Goal: Transaction & Acquisition: Download file/media

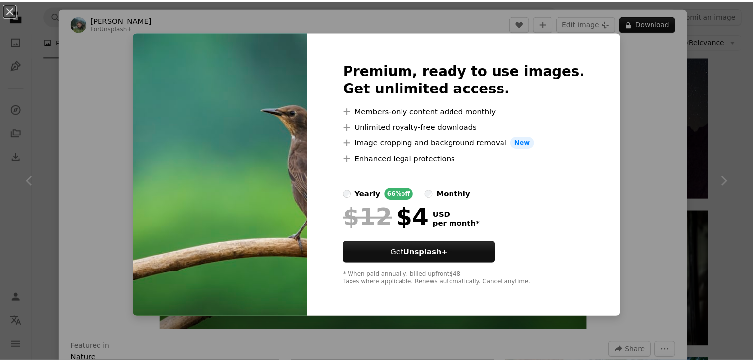
scroll to position [1336, 0]
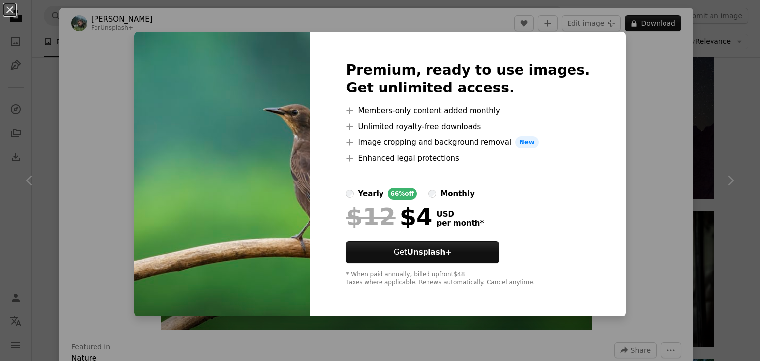
click at [616, 107] on div "An X shape Premium, ready to use images. Get unlimited access. A plus sign Memb…" at bounding box center [380, 180] width 760 height 361
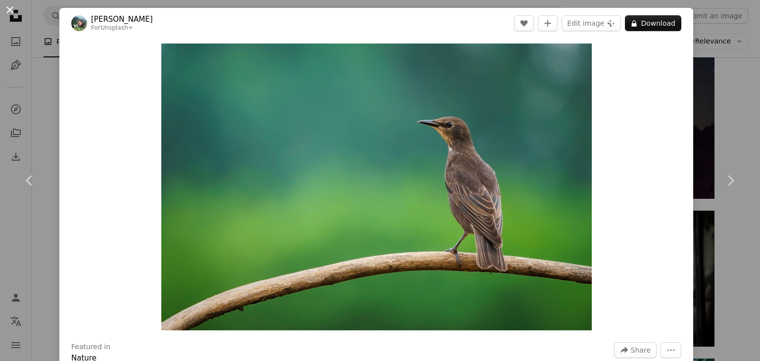
click at [8, 6] on button "An X shape" at bounding box center [10, 10] width 12 height 12
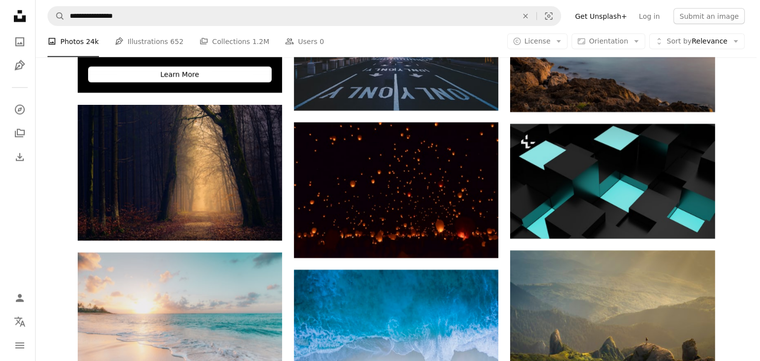
scroll to position [1881, 0]
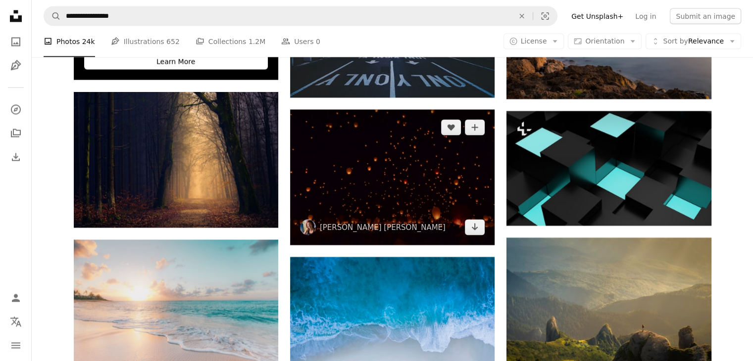
click at [410, 183] on img at bounding box center [392, 177] width 204 height 136
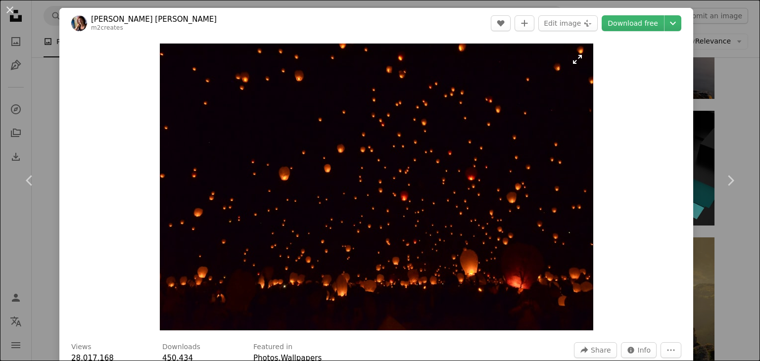
click at [571, 62] on img "Zoom in on this image" at bounding box center [377, 187] width 434 height 287
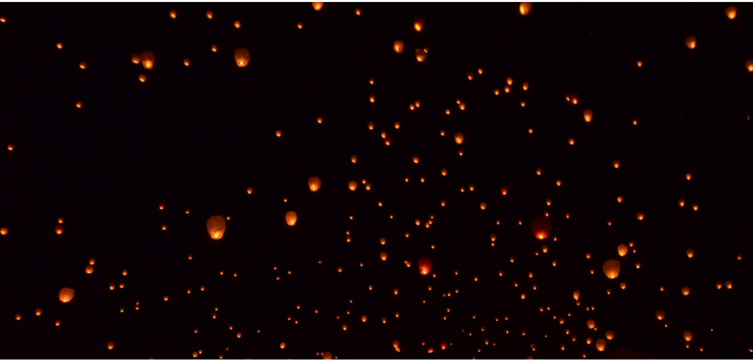
scroll to position [66, 0]
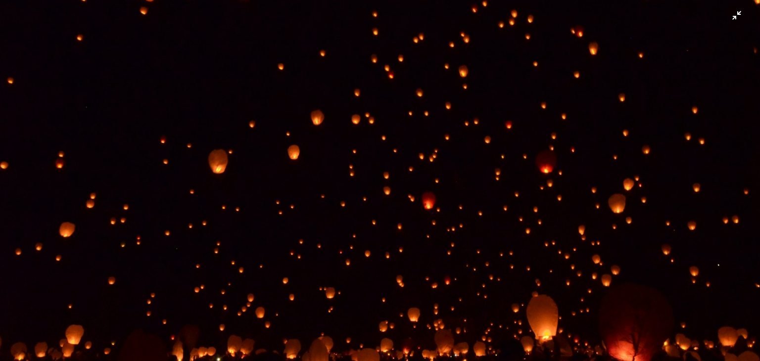
click at [562, 150] on img "Zoom out on this image" at bounding box center [380, 185] width 761 height 504
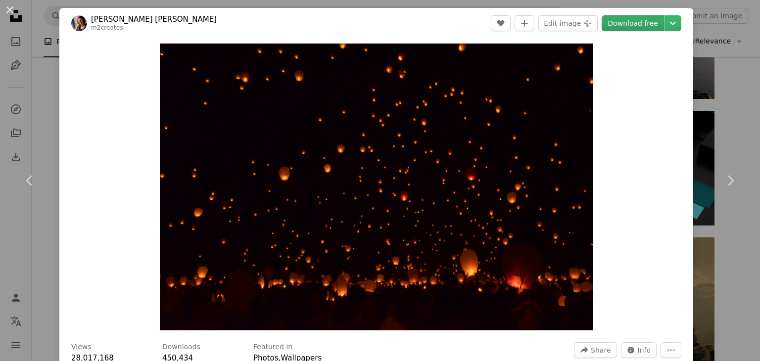
click at [625, 25] on link "Download free" at bounding box center [633, 23] width 62 height 16
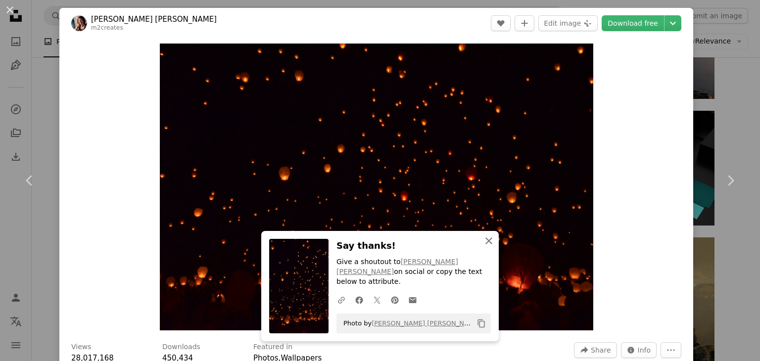
click at [485, 247] on icon "An X shape" at bounding box center [489, 241] width 12 height 12
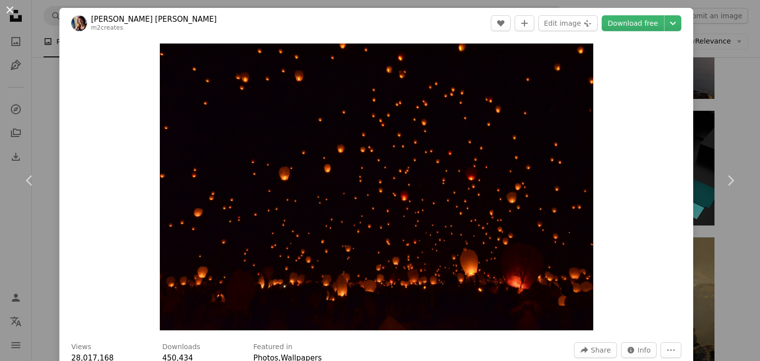
click at [12, 9] on button "An X shape" at bounding box center [10, 10] width 12 height 12
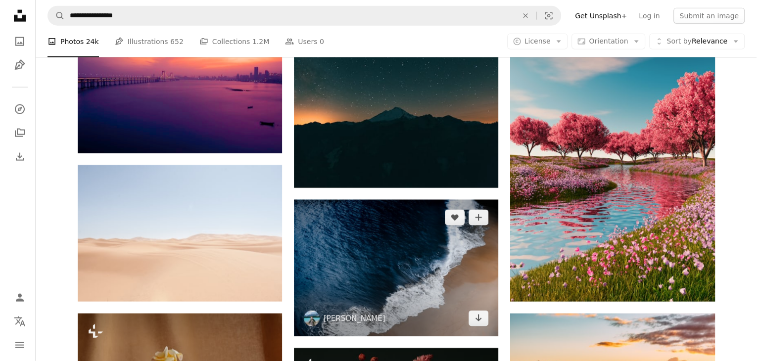
scroll to position [2475, 0]
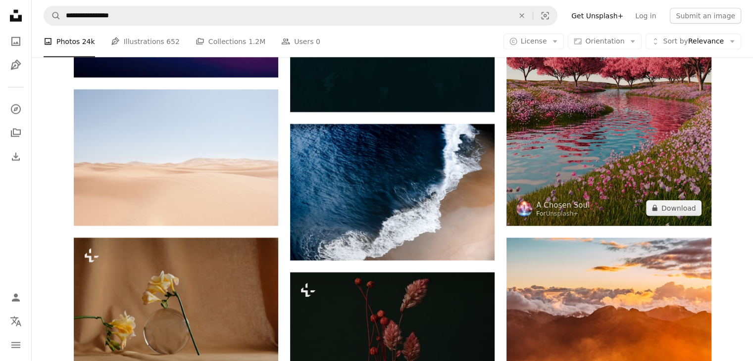
click at [574, 133] on img at bounding box center [608, 83] width 204 height 287
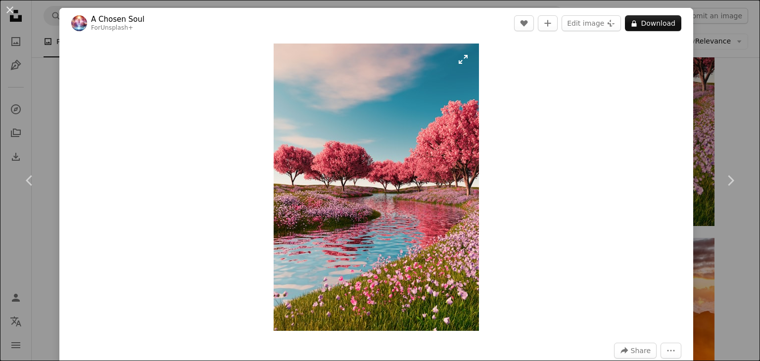
click at [460, 58] on img "Zoom in on this image" at bounding box center [376, 188] width 205 height 288
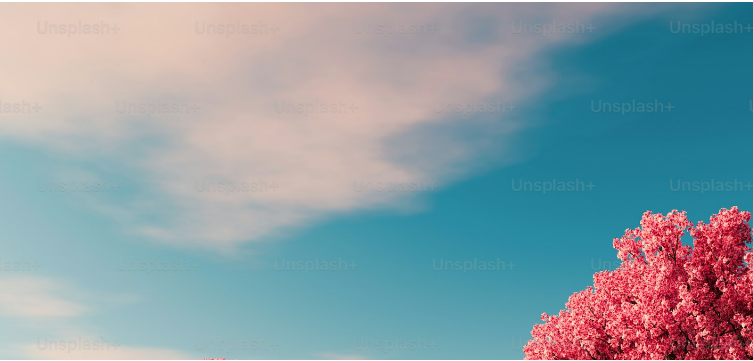
scroll to position [342, 0]
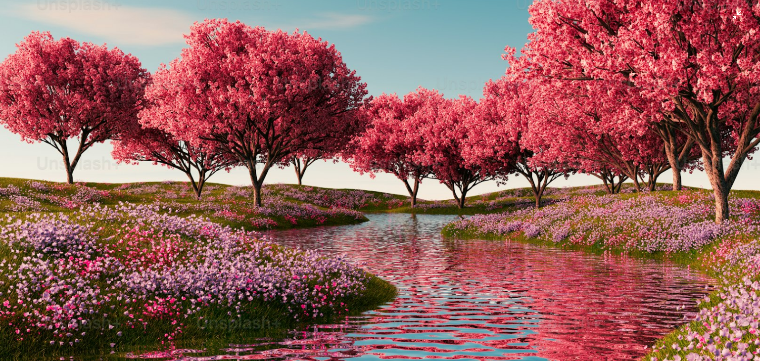
click at [473, 151] on img "Zoom out on this image" at bounding box center [380, 191] width 761 height 1066
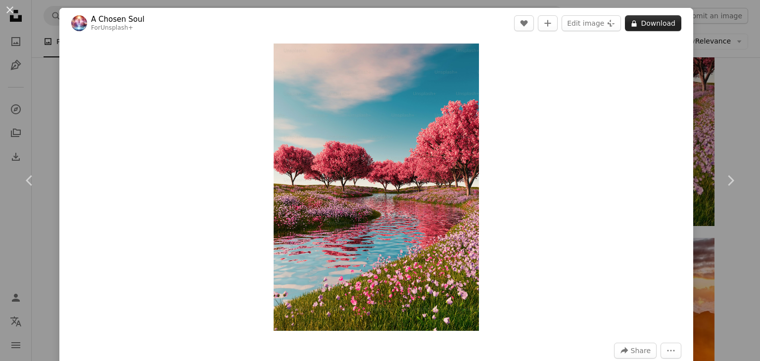
click at [657, 23] on button "A lock Download" at bounding box center [653, 23] width 56 height 16
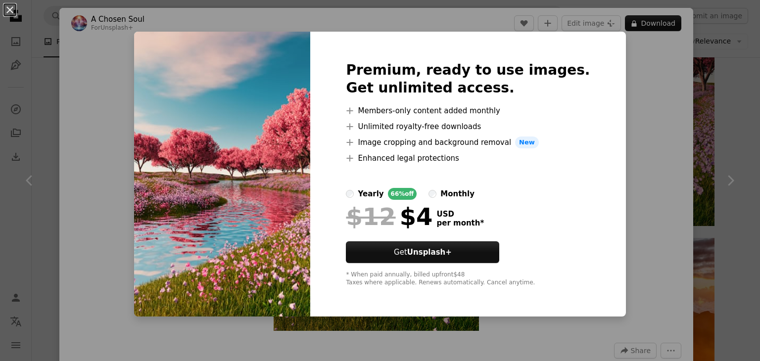
click at [154, 96] on img at bounding box center [222, 174] width 176 height 285
click at [244, 177] on img at bounding box center [222, 174] width 176 height 285
click at [7, 8] on button "An X shape" at bounding box center [10, 10] width 12 height 12
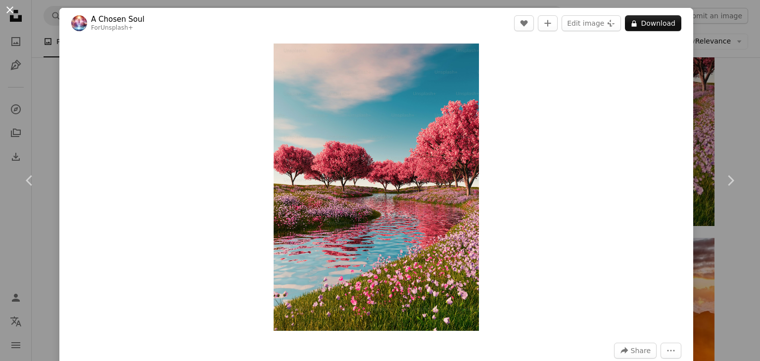
click at [10, 7] on button "An X shape" at bounding box center [10, 10] width 12 height 12
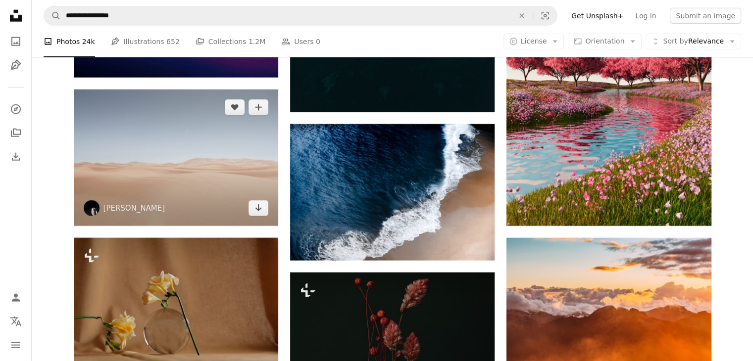
click at [154, 161] on img at bounding box center [176, 158] width 204 height 136
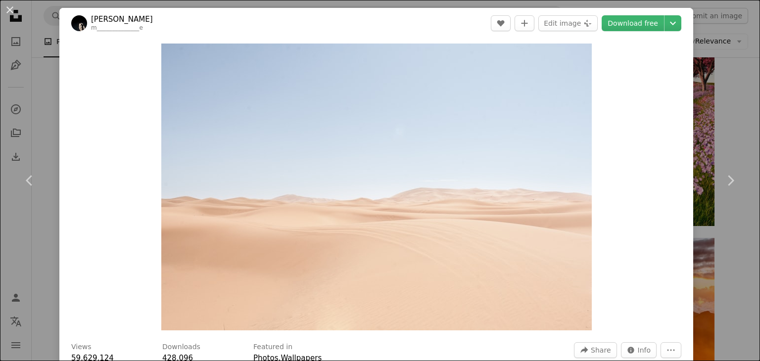
click at [5, 8] on button "An X shape" at bounding box center [10, 10] width 12 height 12
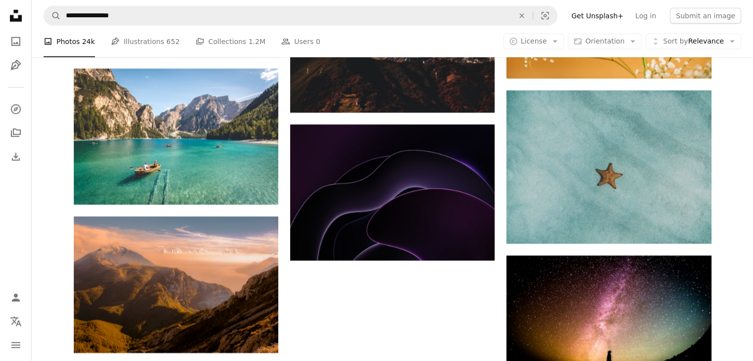
scroll to position [2920, 0]
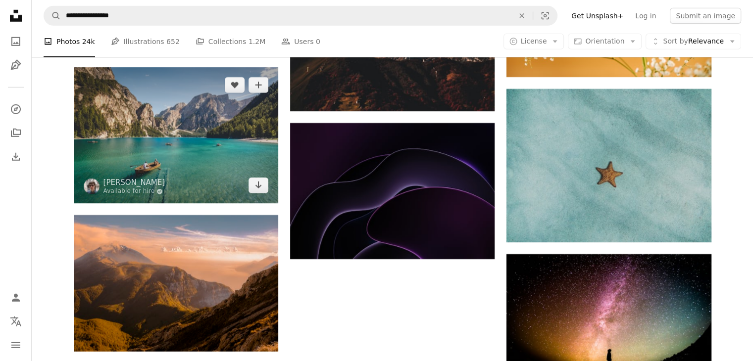
click at [199, 147] on img at bounding box center [176, 135] width 204 height 136
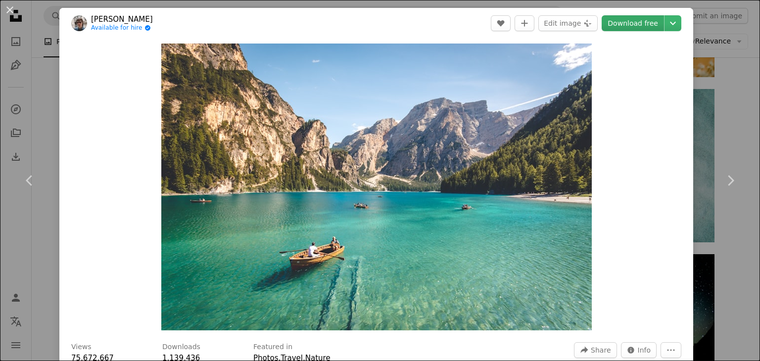
click at [615, 18] on link "Download free" at bounding box center [633, 23] width 62 height 16
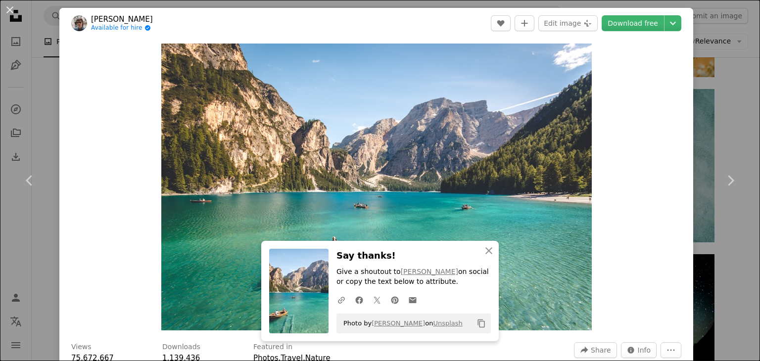
click at [8, 7] on button "An X shape" at bounding box center [10, 10] width 12 height 12
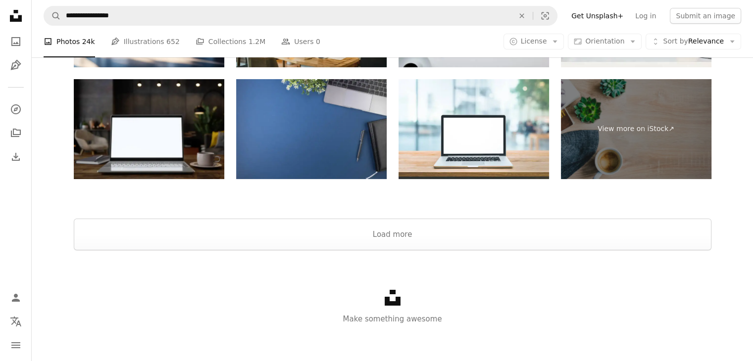
scroll to position [3846, 0]
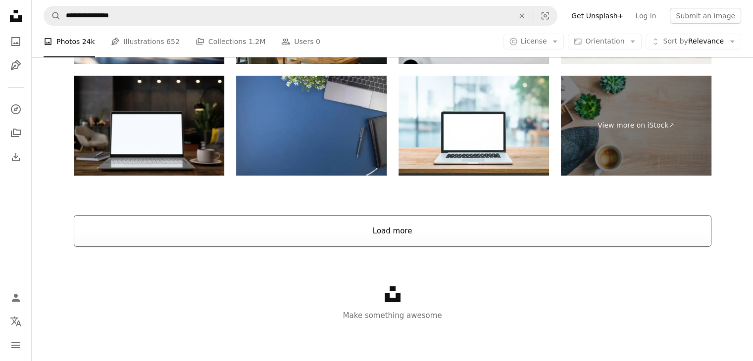
click at [390, 228] on button "Load more" at bounding box center [392, 231] width 637 height 32
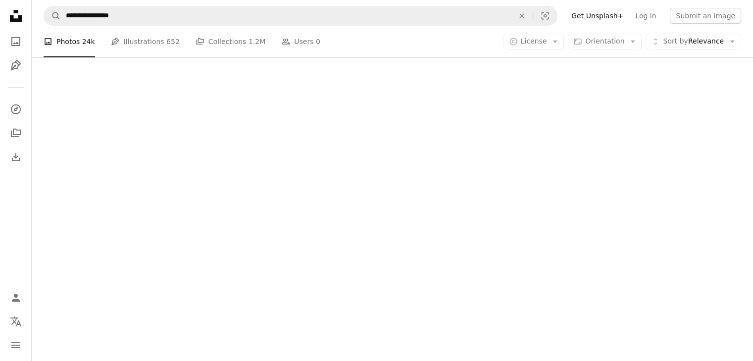
drag, startPoint x: 214, startPoint y: 113, endPoint x: 215, endPoint y: 152, distance: 39.1
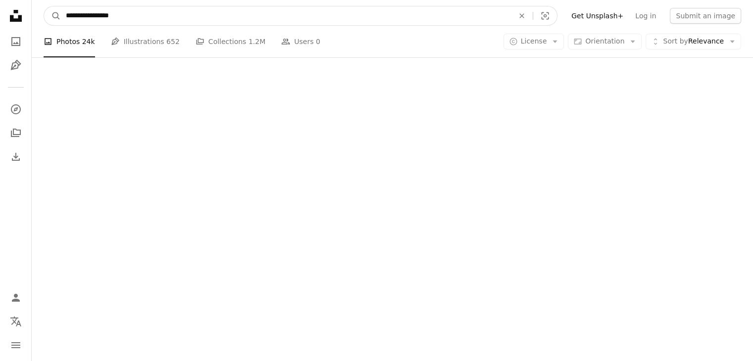
drag, startPoint x: 215, startPoint y: 152, endPoint x: 289, endPoint y: 10, distance: 160.1
click at [289, 10] on input "**********" at bounding box center [286, 15] width 450 height 19
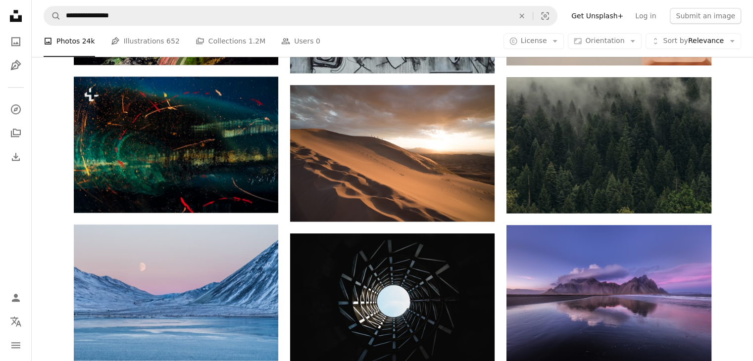
scroll to position [4847, 0]
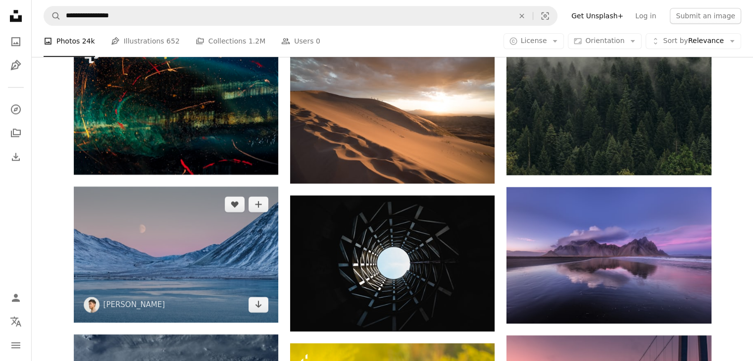
click at [188, 187] on img at bounding box center [176, 255] width 204 height 136
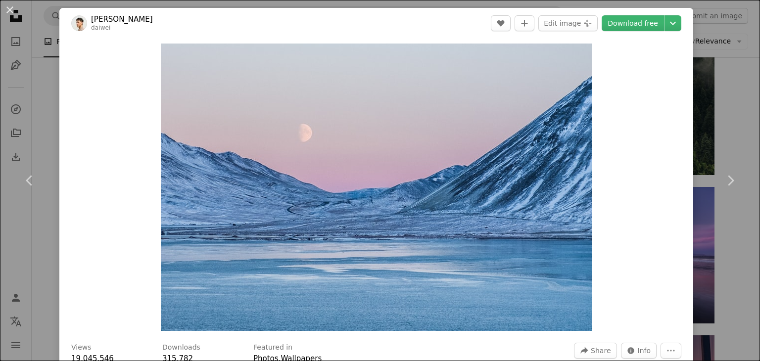
click at [12, 9] on button "An X shape" at bounding box center [10, 10] width 12 height 12
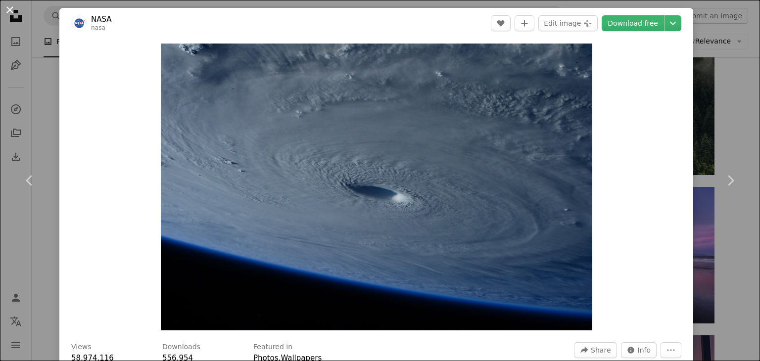
click at [10, 10] on button "An X shape" at bounding box center [10, 10] width 12 height 12
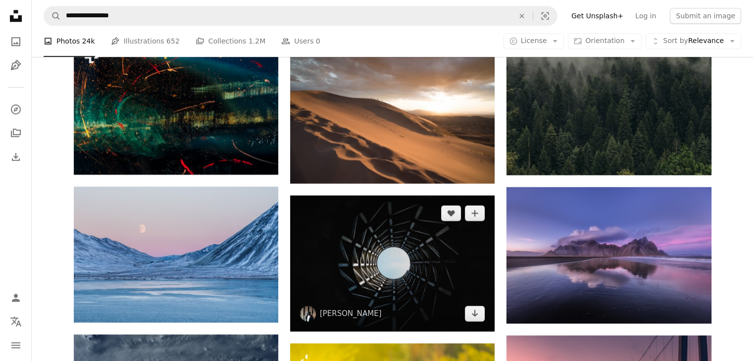
click at [396, 267] on img at bounding box center [392, 264] width 204 height 136
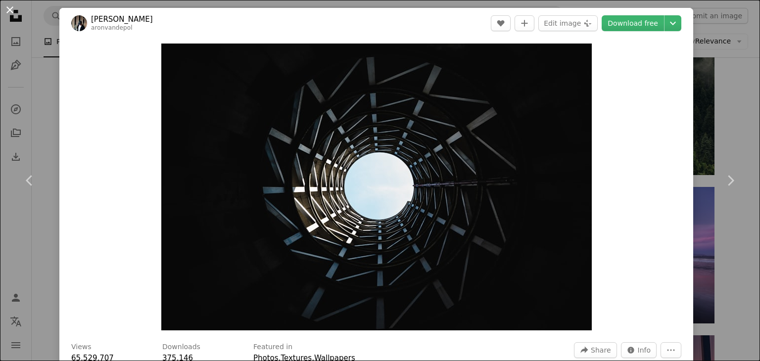
click at [16, 13] on button "An X shape" at bounding box center [10, 10] width 12 height 12
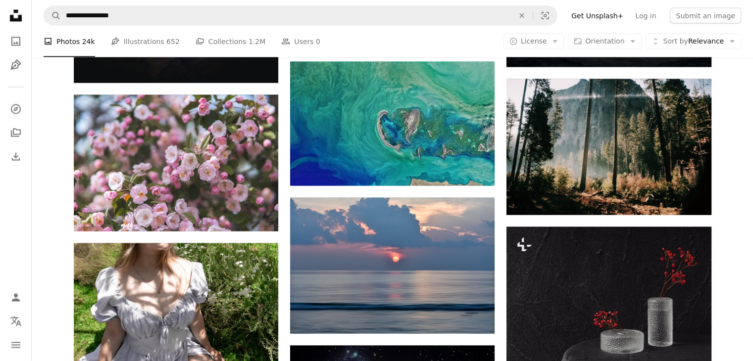
scroll to position [5688, 0]
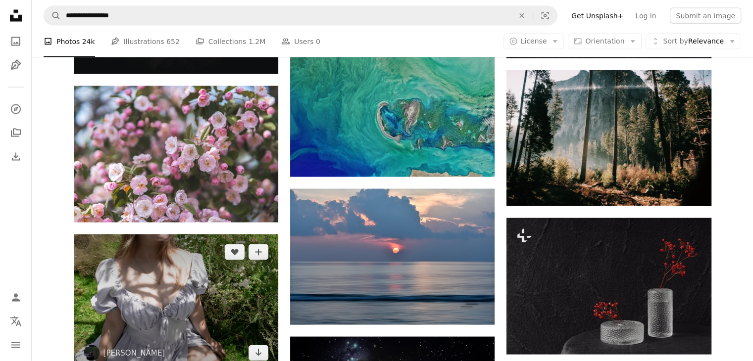
click at [179, 235] on img at bounding box center [176, 303] width 204 height 137
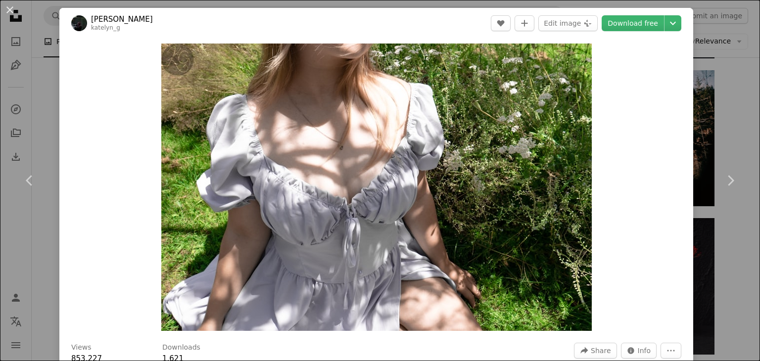
click at [11, 8] on button "An X shape" at bounding box center [10, 10] width 12 height 12
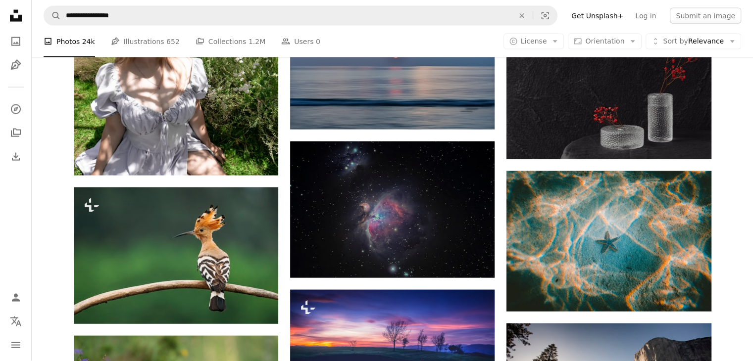
scroll to position [5886, 0]
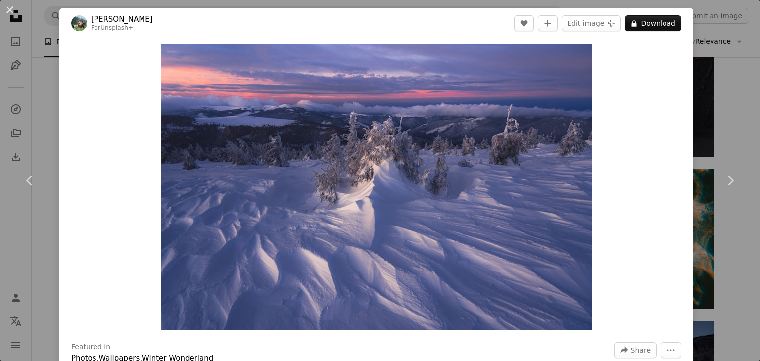
drag, startPoint x: 7, startPoint y: 6, endPoint x: 14, endPoint y: 13, distance: 9.5
click at [8, 6] on button "An X shape" at bounding box center [10, 10] width 12 height 12
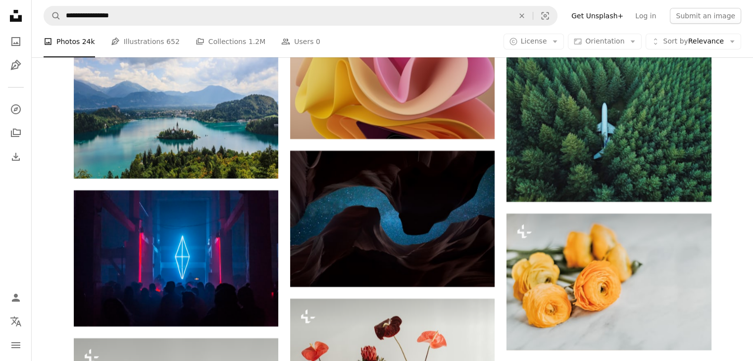
scroll to position [7520, 0]
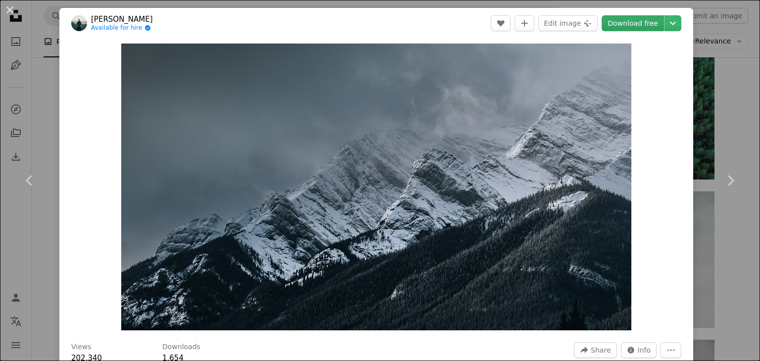
click at [615, 20] on link "Download free" at bounding box center [633, 23] width 62 height 16
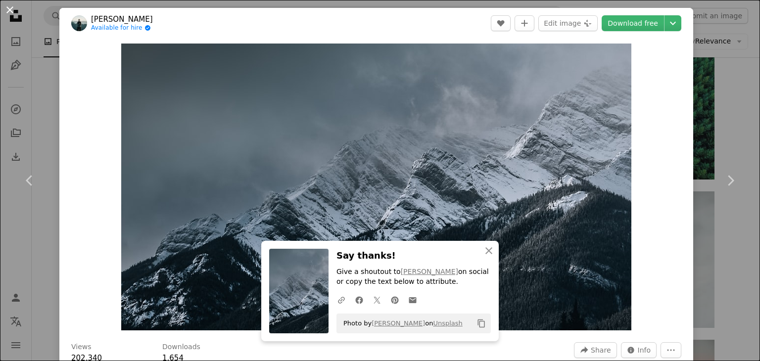
click at [9, 4] on button "An X shape" at bounding box center [10, 10] width 12 height 12
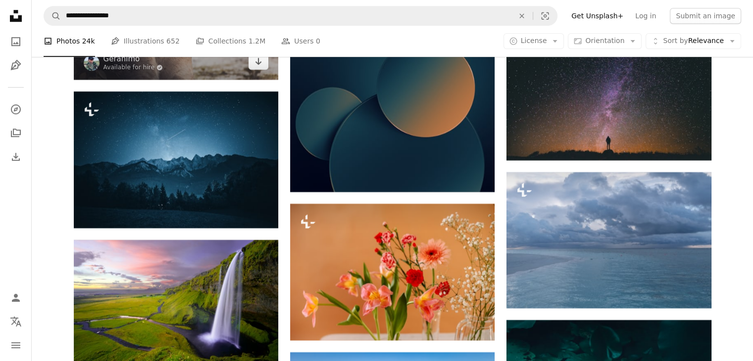
scroll to position [8361, 0]
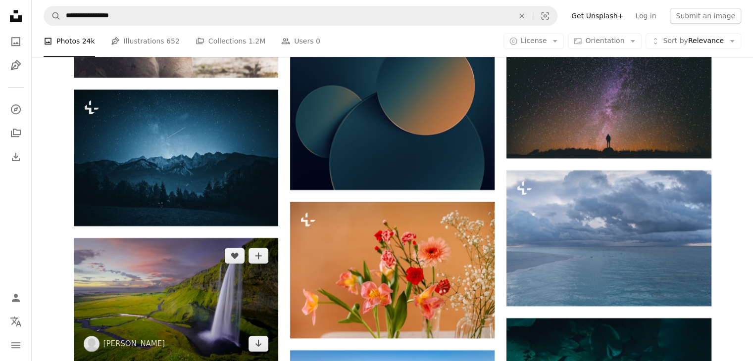
click at [127, 238] on img at bounding box center [176, 300] width 204 height 124
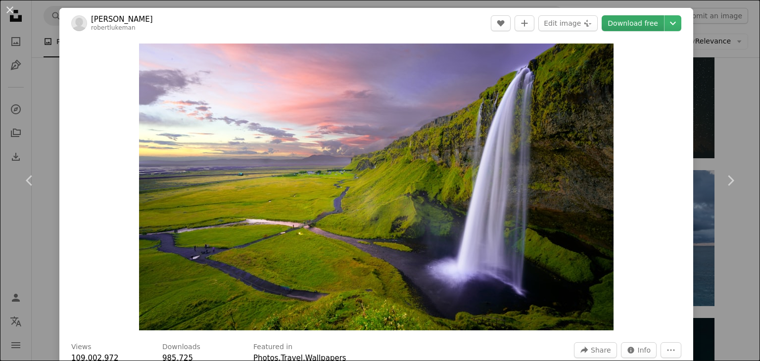
click at [626, 15] on link "Download free" at bounding box center [633, 23] width 62 height 16
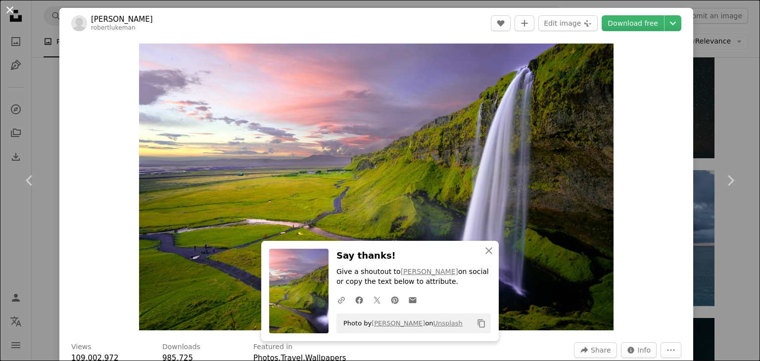
click at [9, 6] on button "An X shape" at bounding box center [10, 10] width 12 height 12
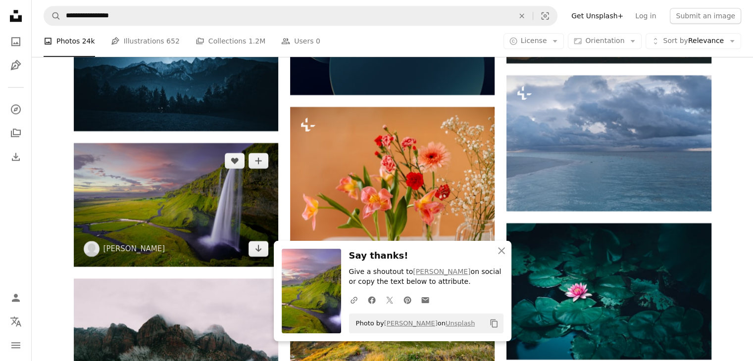
scroll to position [8609, 0]
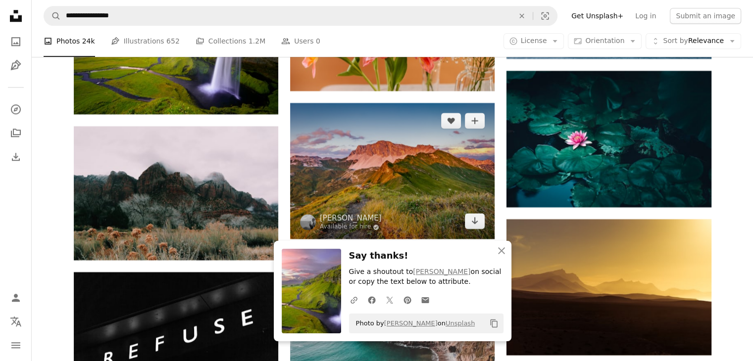
click at [370, 175] on img at bounding box center [392, 171] width 204 height 136
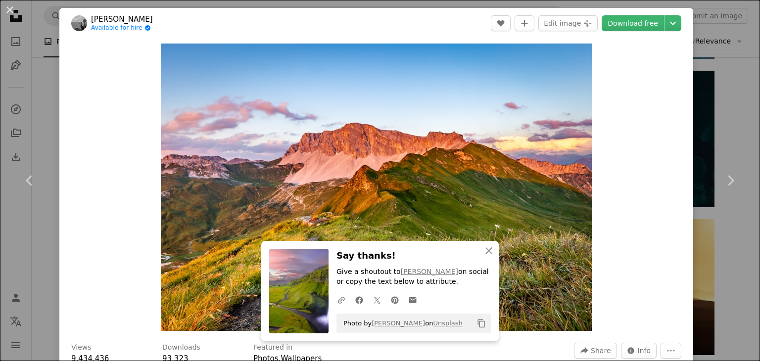
click at [622, 14] on header "[PERSON_NAME] Available for hire A checkmark inside of a circle A heart A plus …" at bounding box center [376, 23] width 634 height 31
click at [622, 21] on link "Download free" at bounding box center [633, 23] width 62 height 16
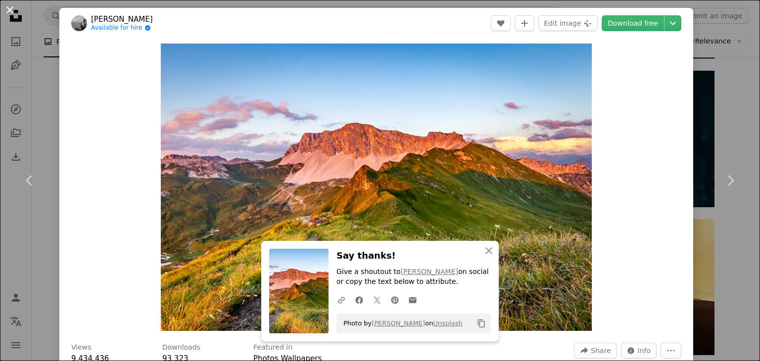
click at [10, 5] on button "An X shape" at bounding box center [10, 10] width 12 height 12
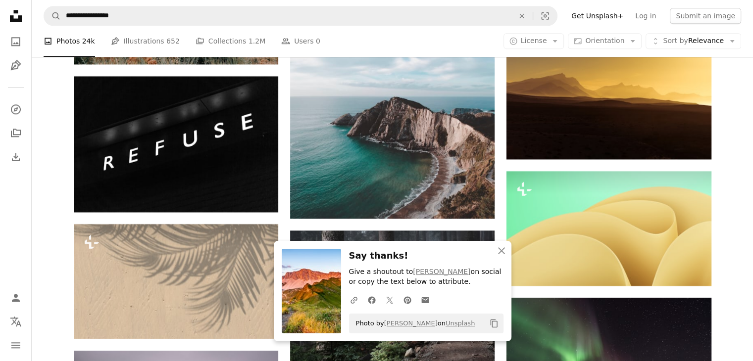
scroll to position [8807, 0]
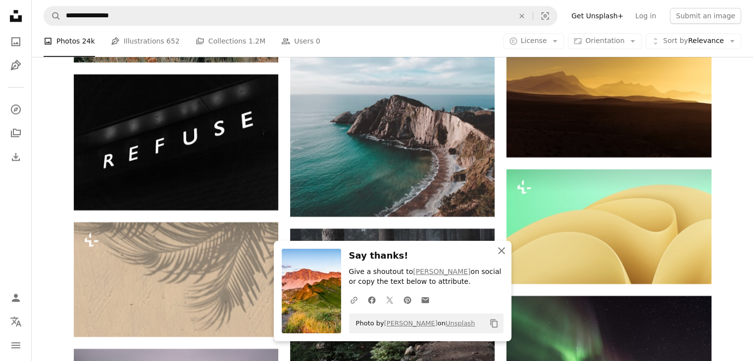
click at [496, 250] on icon "An X shape" at bounding box center [501, 251] width 12 height 12
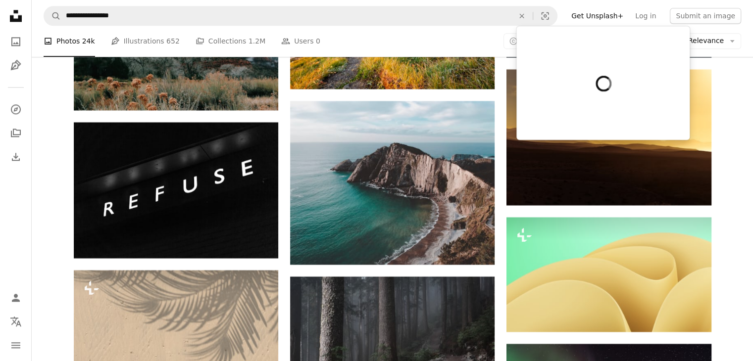
scroll to position [8757, 0]
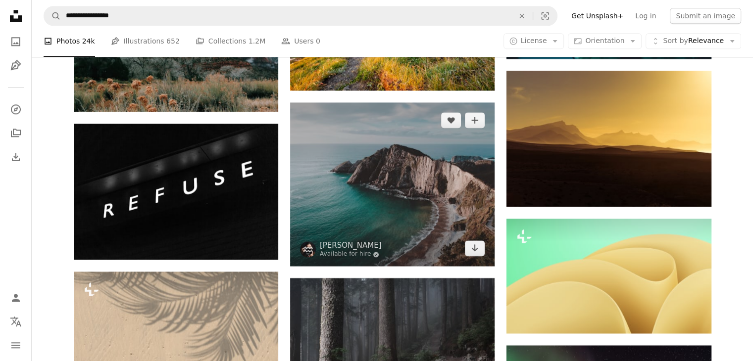
click at [385, 191] on img at bounding box center [392, 184] width 204 height 164
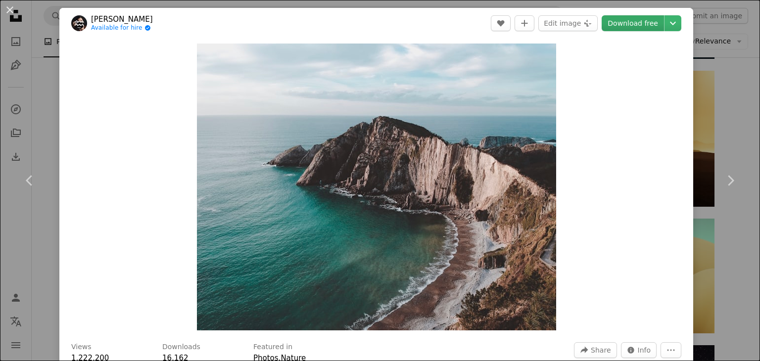
click at [634, 22] on link "Download free" at bounding box center [633, 23] width 62 height 16
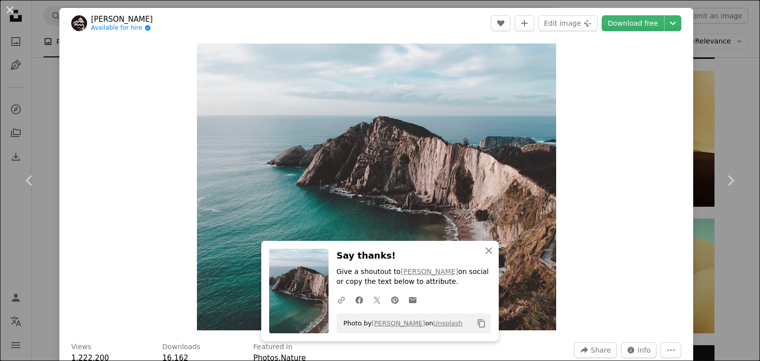
drag, startPoint x: 6, startPoint y: 10, endPoint x: 81, endPoint y: 72, distance: 97.4
click at [7, 9] on button "An X shape" at bounding box center [10, 10] width 12 height 12
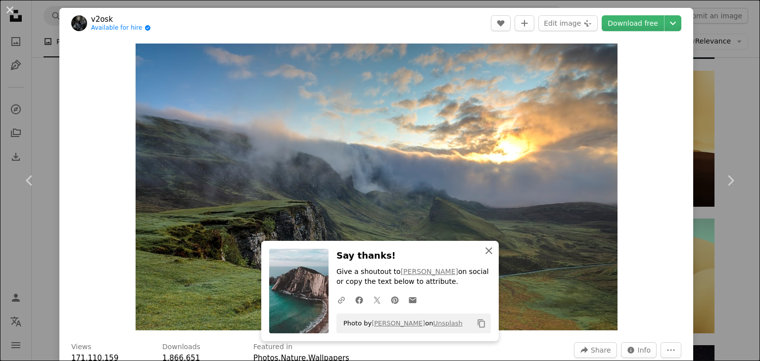
click at [483, 248] on icon "An X shape" at bounding box center [489, 251] width 12 height 12
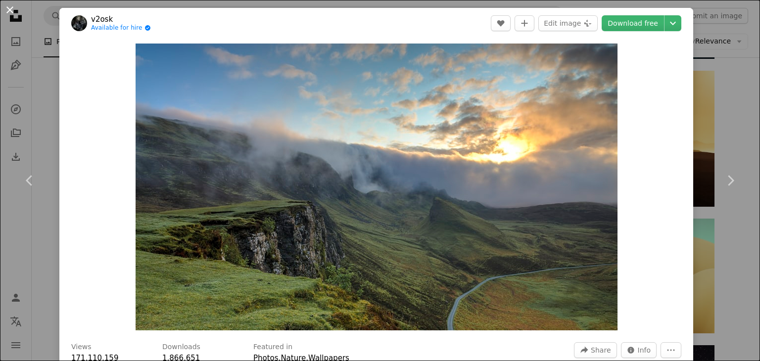
click at [8, 9] on button "An X shape" at bounding box center [10, 10] width 12 height 12
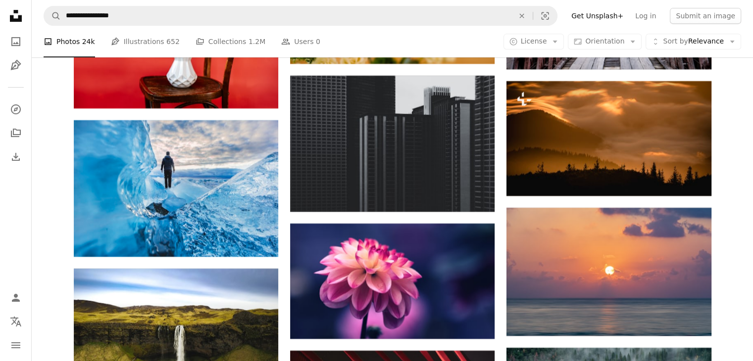
scroll to position [11776, 0]
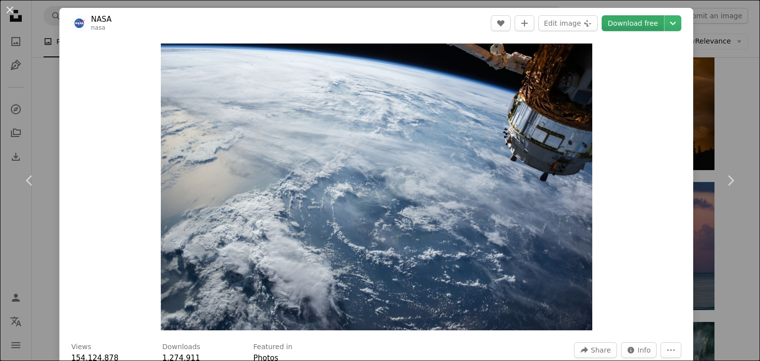
click at [623, 24] on link "Download free" at bounding box center [633, 23] width 62 height 16
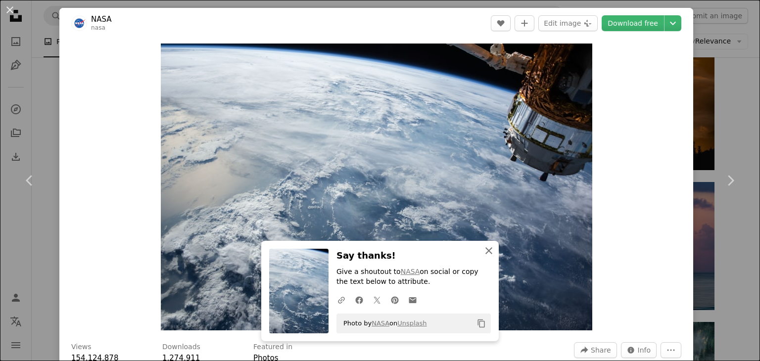
click at [484, 245] on icon "An X shape" at bounding box center [489, 251] width 12 height 12
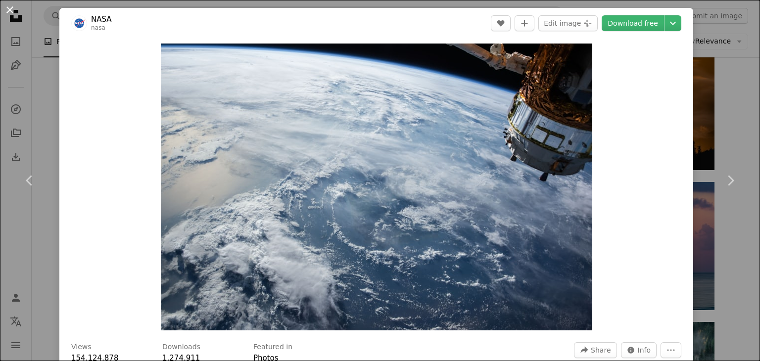
click at [9, 7] on button "An X shape" at bounding box center [10, 10] width 12 height 12
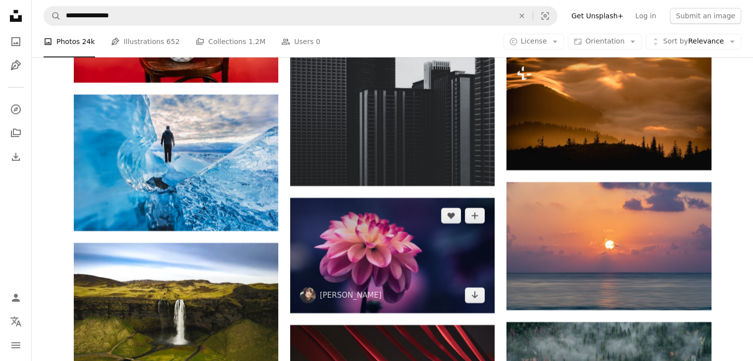
click at [405, 238] on img at bounding box center [392, 255] width 204 height 115
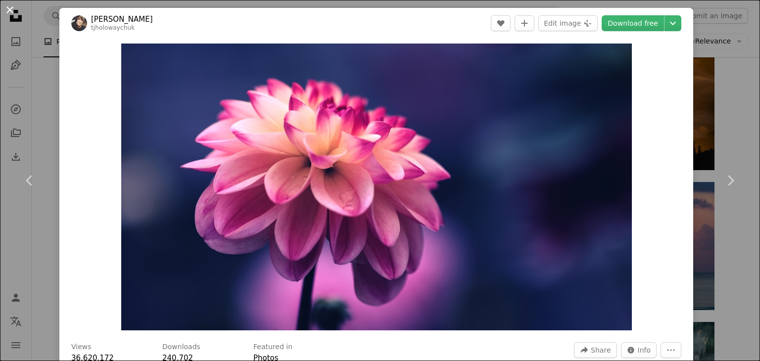
click at [9, 6] on button "An X shape" at bounding box center [10, 10] width 12 height 12
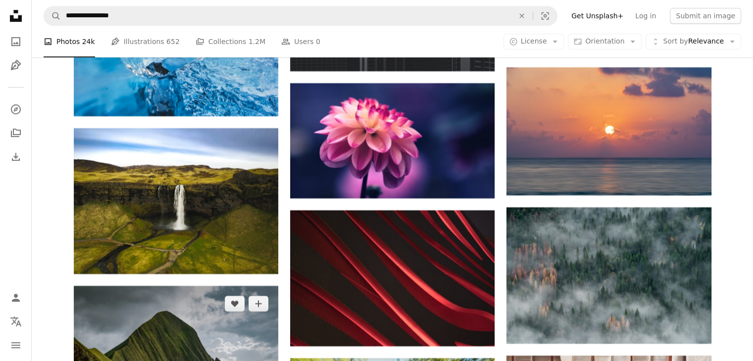
scroll to position [11974, 0]
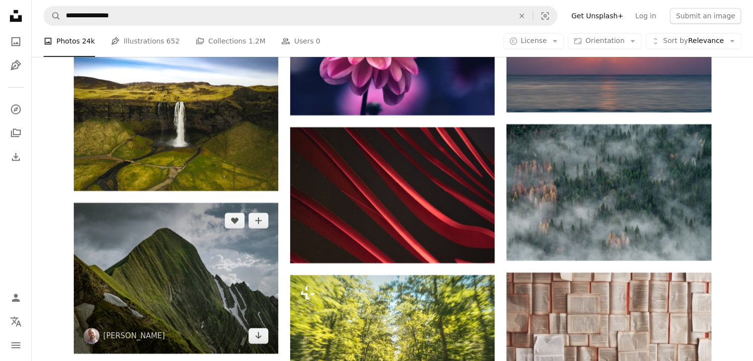
click at [179, 203] on img at bounding box center [176, 278] width 204 height 151
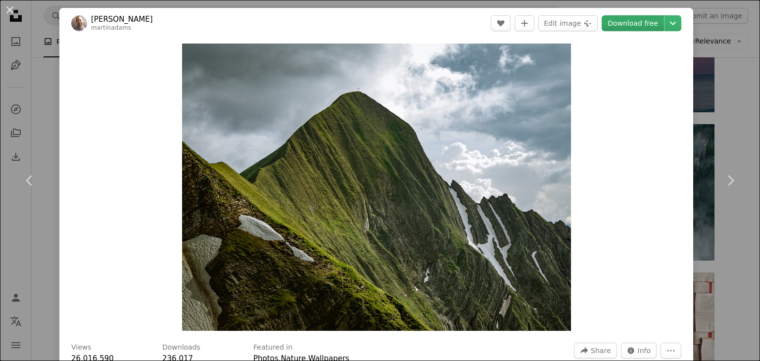
click at [619, 23] on link "Download free" at bounding box center [633, 23] width 62 height 16
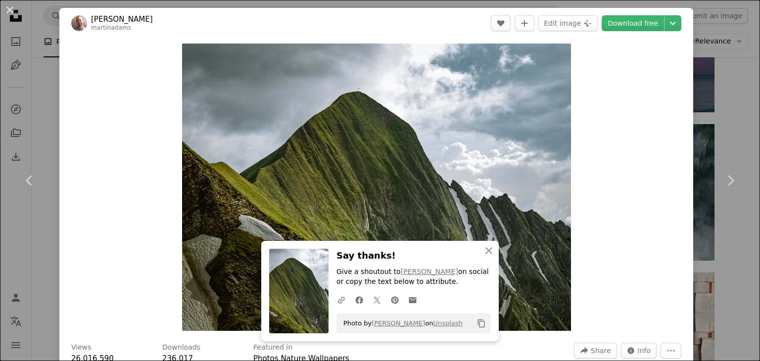
drag, startPoint x: 14, startPoint y: 6, endPoint x: 14, endPoint y: 11, distance: 5.0
click at [14, 9] on button "An X shape" at bounding box center [10, 10] width 12 height 12
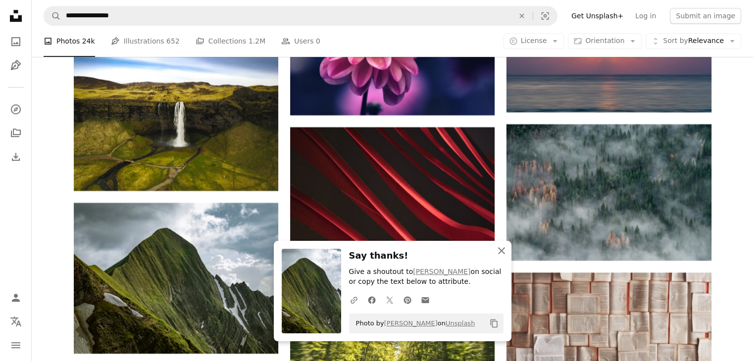
click at [502, 251] on icon "An X shape" at bounding box center [501, 251] width 12 height 12
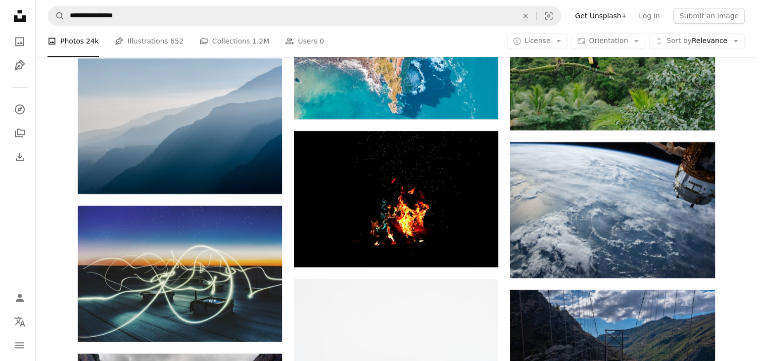
scroll to position [12420, 0]
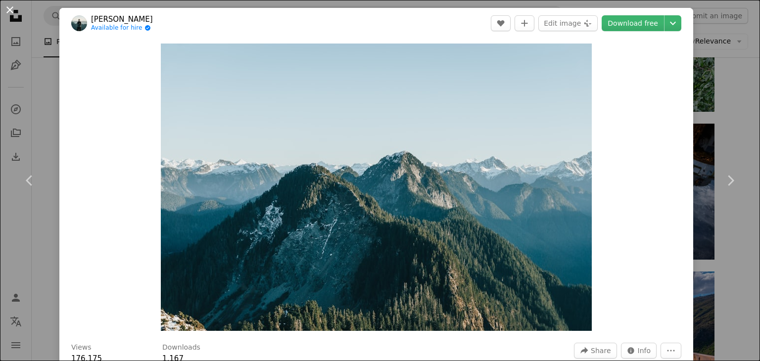
click at [9, 4] on button "An X shape" at bounding box center [10, 10] width 12 height 12
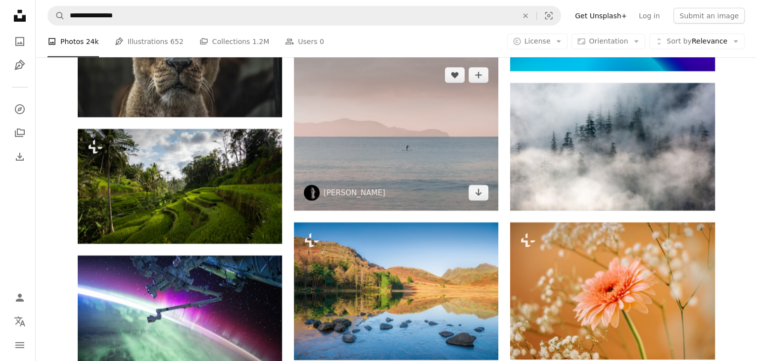
scroll to position [14498, 0]
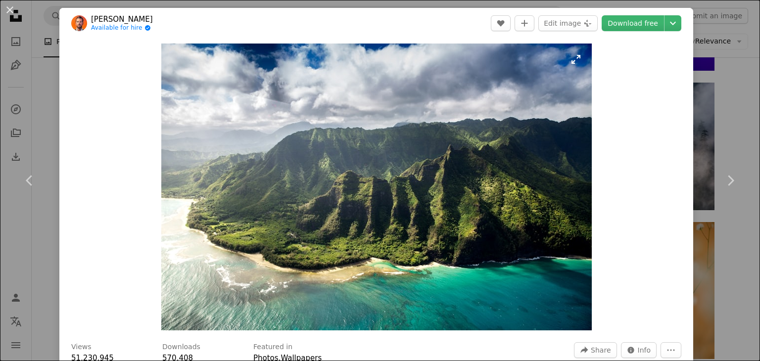
click at [570, 64] on img "Zoom in on this image" at bounding box center [376, 187] width 431 height 287
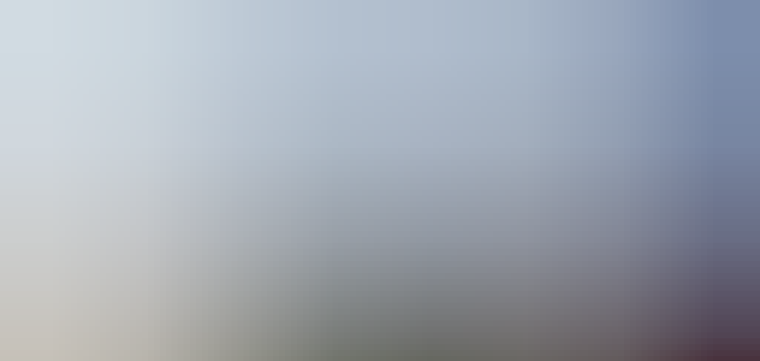
scroll to position [68, 0]
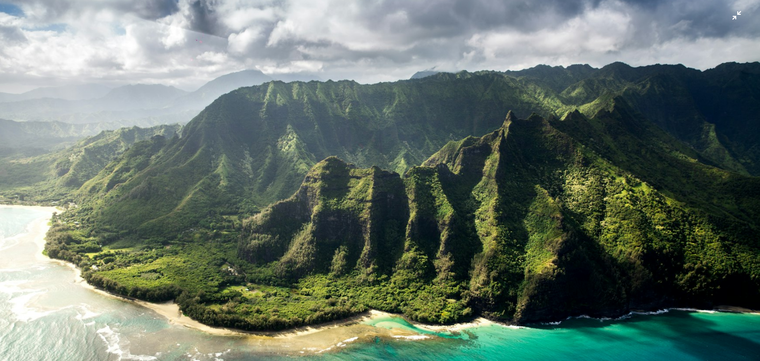
click at [400, 145] on img "Zoom out on this image" at bounding box center [380, 185] width 761 height 507
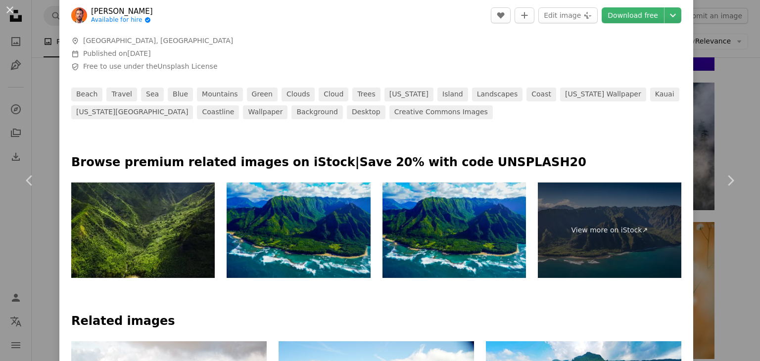
scroll to position [544, 0]
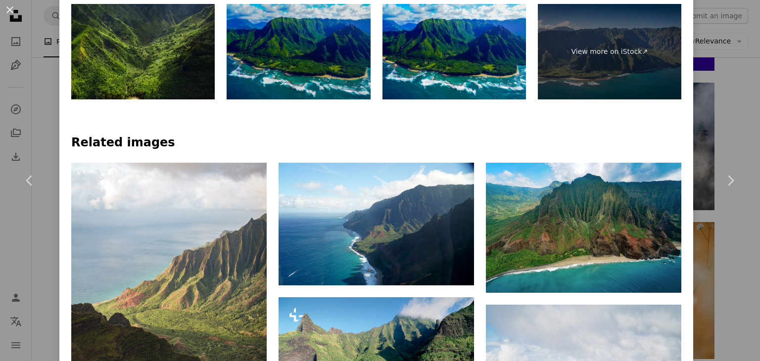
click at [304, 66] on img at bounding box center [299, 52] width 144 height 96
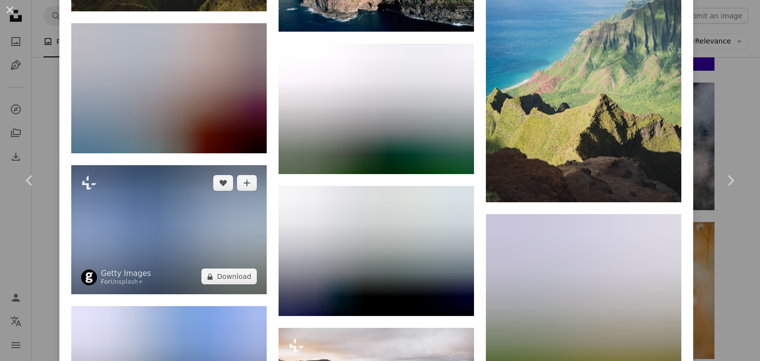
scroll to position [1188, 0]
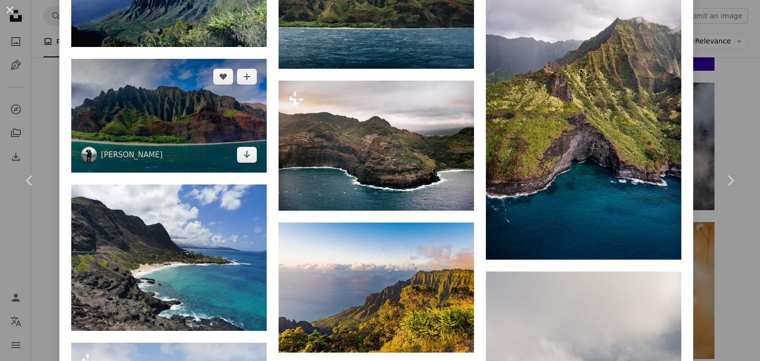
click at [153, 132] on img at bounding box center [169, 116] width 196 height 114
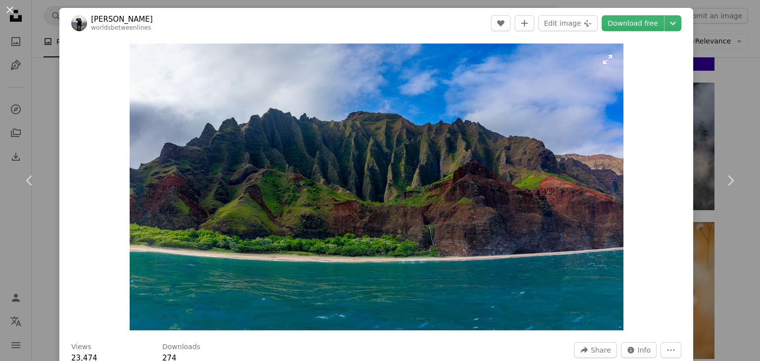
click at [602, 61] on img "Zoom in on this image" at bounding box center [377, 187] width 494 height 287
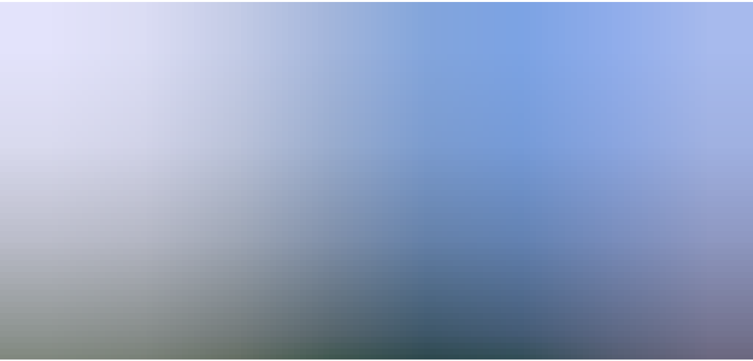
scroll to position [36, 0]
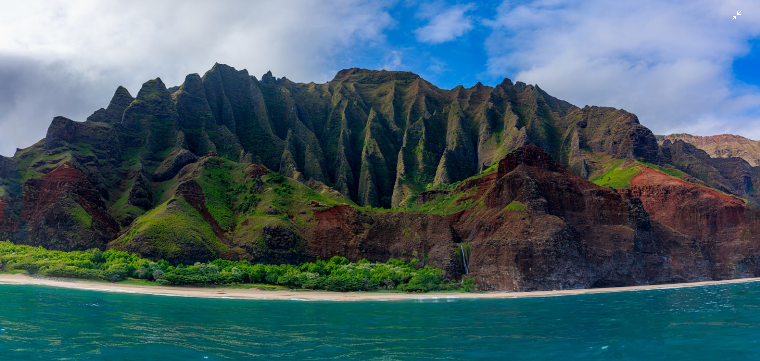
click at [459, 190] on img "Zoom out on this image" at bounding box center [380, 184] width 761 height 442
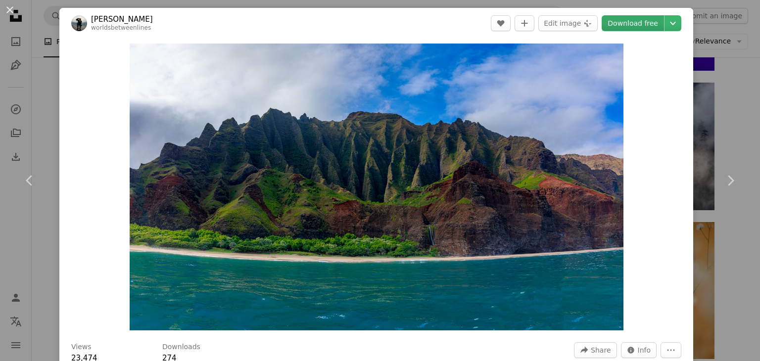
click at [624, 21] on link "Download free" at bounding box center [633, 23] width 62 height 16
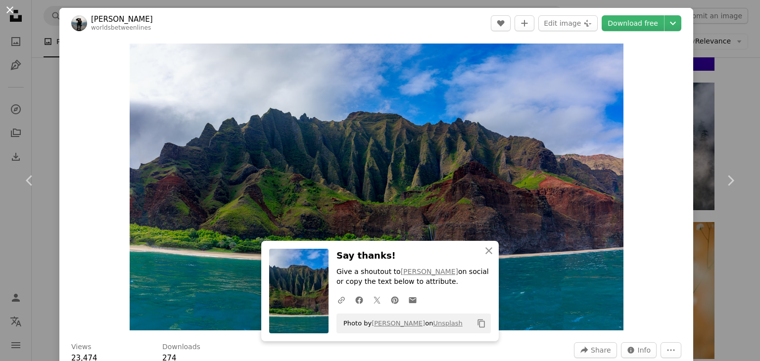
click at [9, 6] on button "An X shape" at bounding box center [10, 10] width 12 height 12
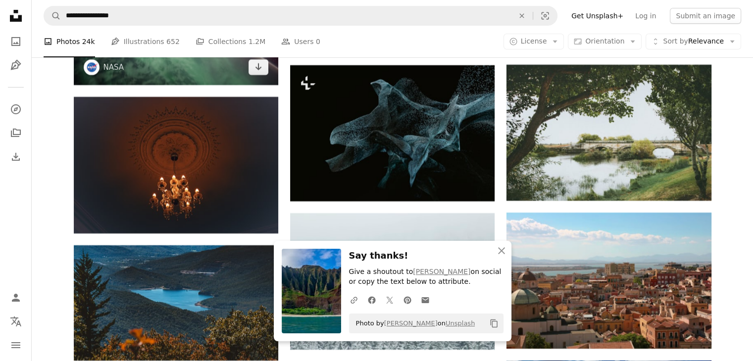
scroll to position [14795, 0]
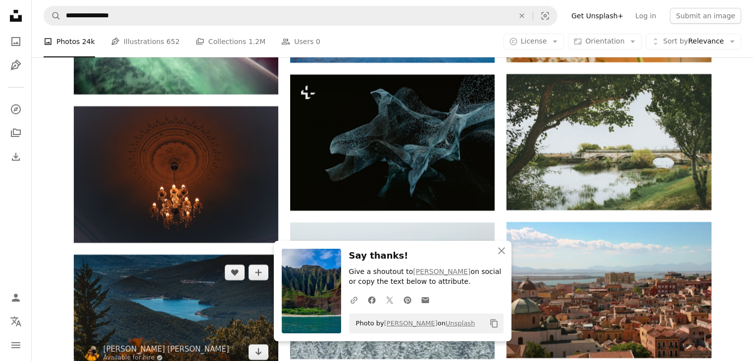
click at [184, 255] on img at bounding box center [176, 312] width 204 height 115
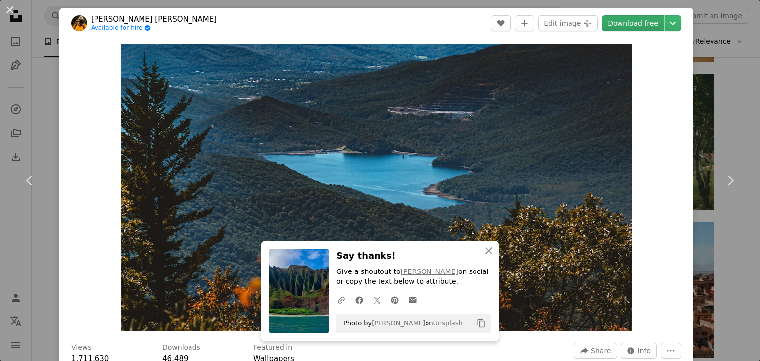
click at [624, 20] on link "Download free" at bounding box center [633, 23] width 62 height 16
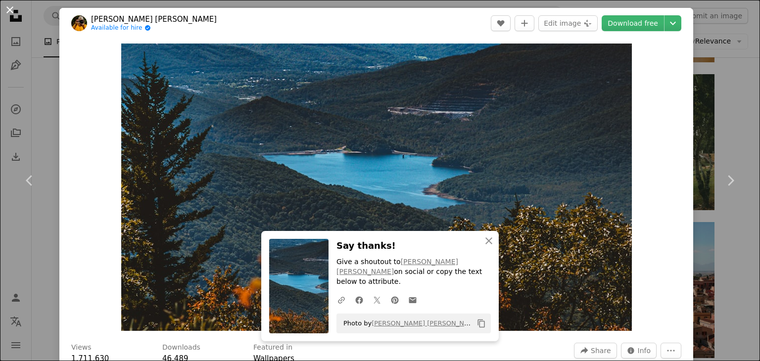
click at [7, 8] on button "An X shape" at bounding box center [10, 10] width 12 height 12
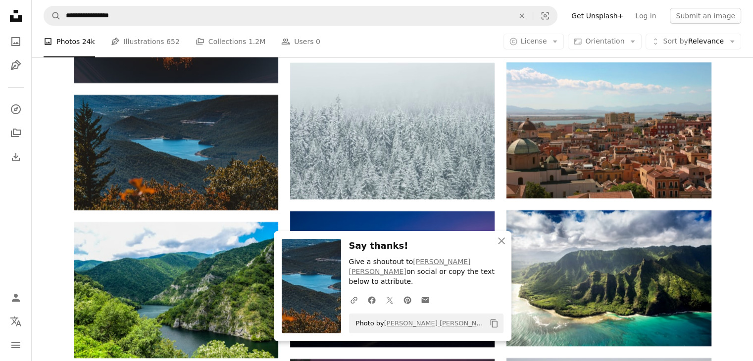
scroll to position [14944, 0]
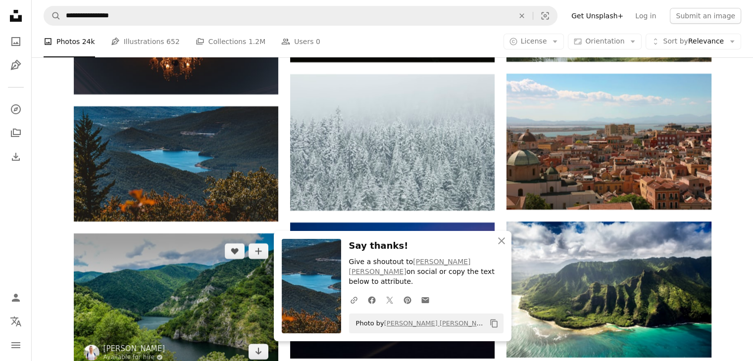
click at [148, 234] on img at bounding box center [176, 302] width 204 height 136
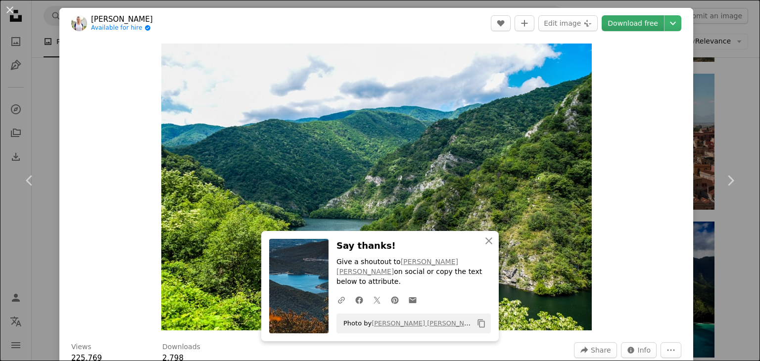
click at [633, 22] on link "Download free" at bounding box center [633, 23] width 62 height 16
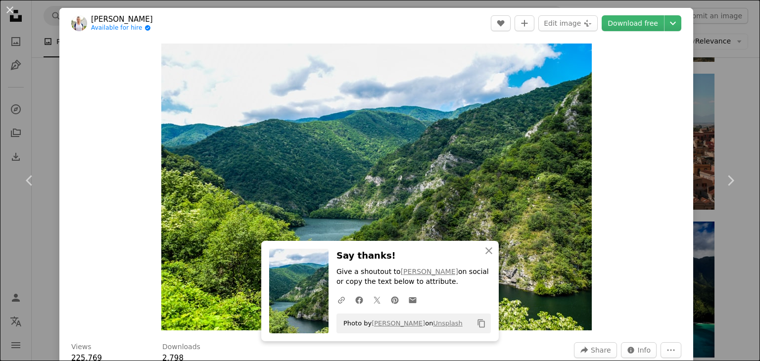
drag, startPoint x: 8, startPoint y: 8, endPoint x: 111, endPoint y: 99, distance: 137.4
click at [8, 8] on button "An X shape" at bounding box center [10, 10] width 12 height 12
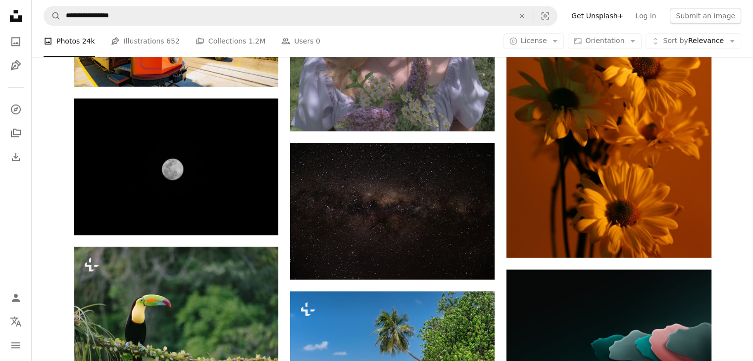
scroll to position [16478, 0]
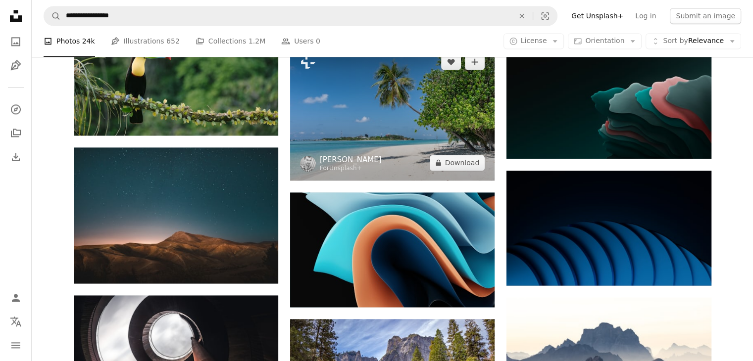
click at [377, 159] on link "[PERSON_NAME]" at bounding box center [351, 160] width 62 height 10
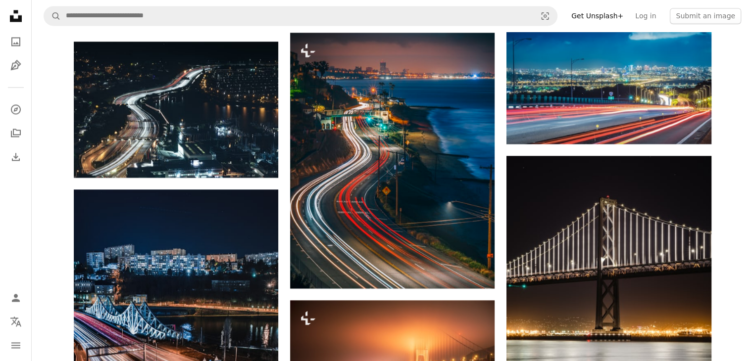
scroll to position [1732, 0]
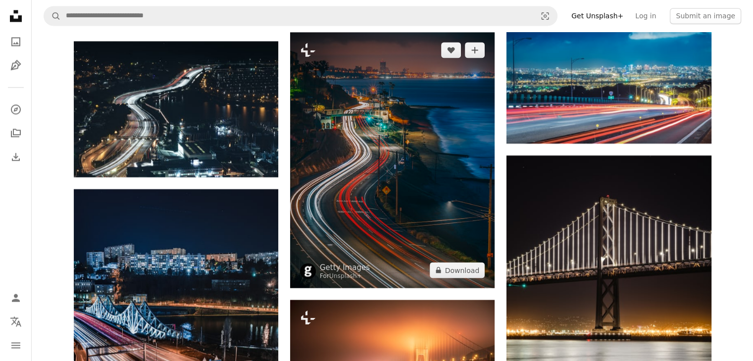
click at [392, 199] on img at bounding box center [392, 160] width 204 height 256
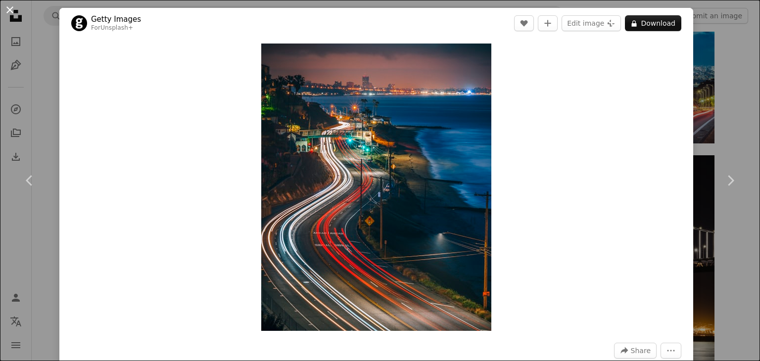
drag, startPoint x: 6, startPoint y: 8, endPoint x: 92, endPoint y: 65, distance: 103.2
click at [6, 8] on button "An X shape" at bounding box center [10, 10] width 12 height 12
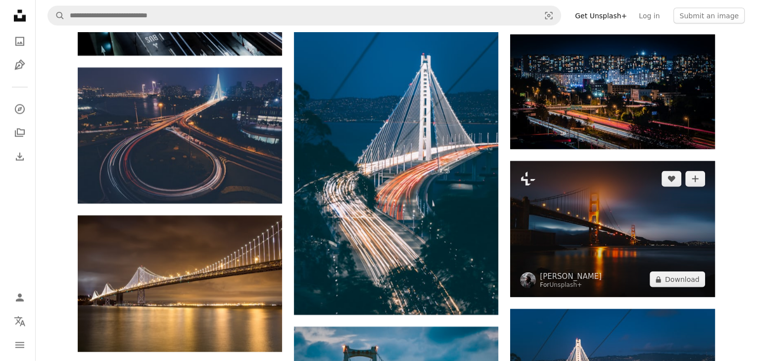
scroll to position [2178, 0]
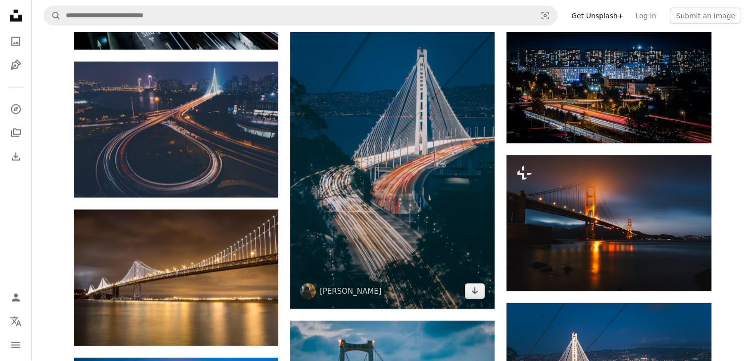
click at [427, 218] on img at bounding box center [392, 155] width 204 height 307
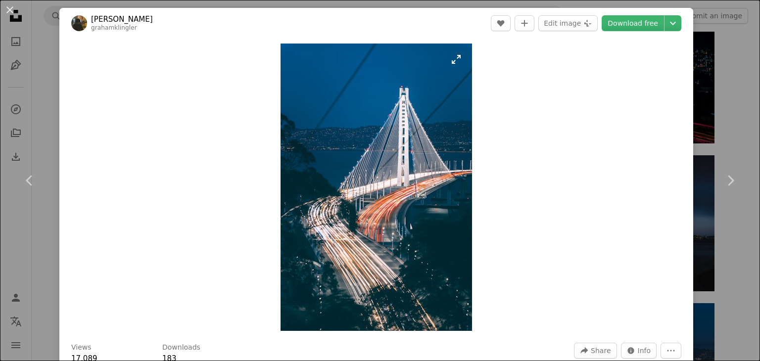
click at [452, 60] on img "Zoom in on this image" at bounding box center [377, 188] width 192 height 288
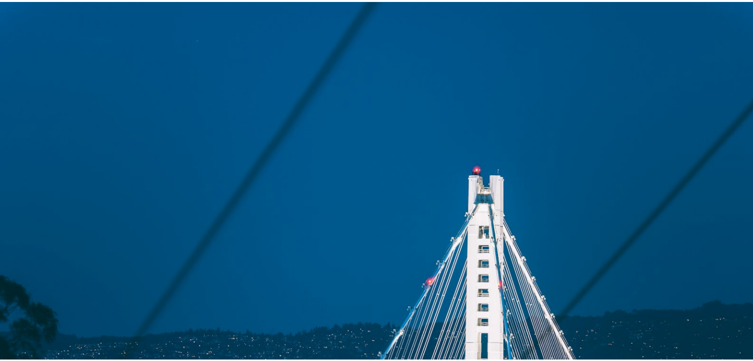
scroll to position [379, 0]
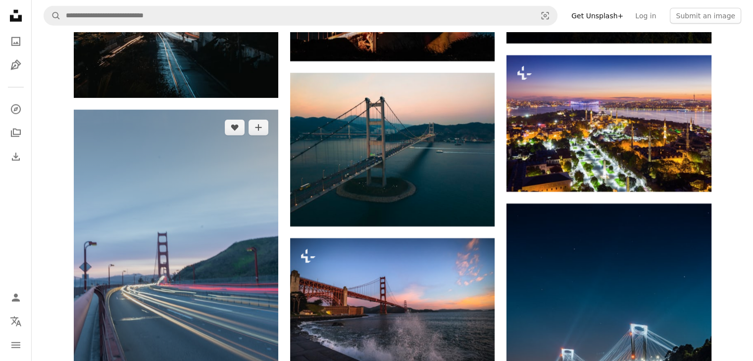
scroll to position [2376, 0]
